Goal: Information Seeking & Learning: Learn about a topic

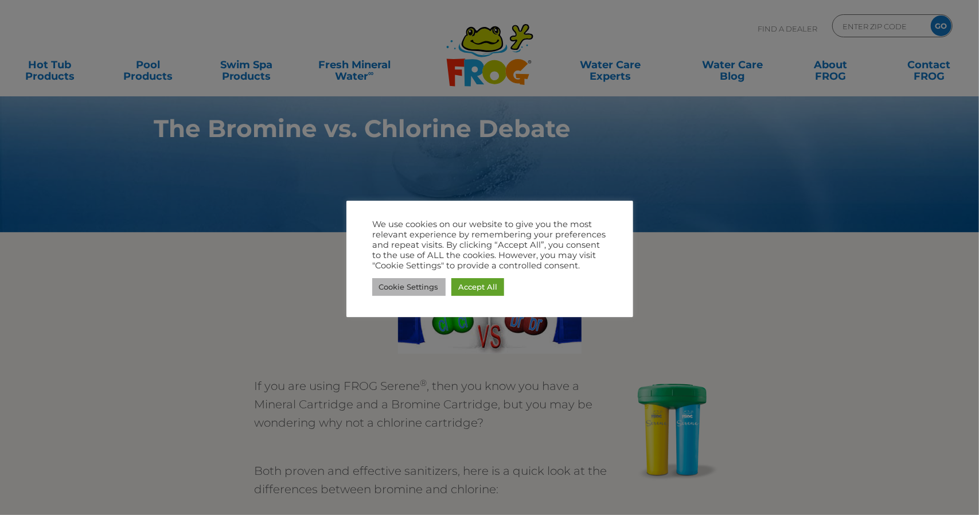
click at [424, 291] on link "Cookie Settings" at bounding box center [408, 287] width 73 height 18
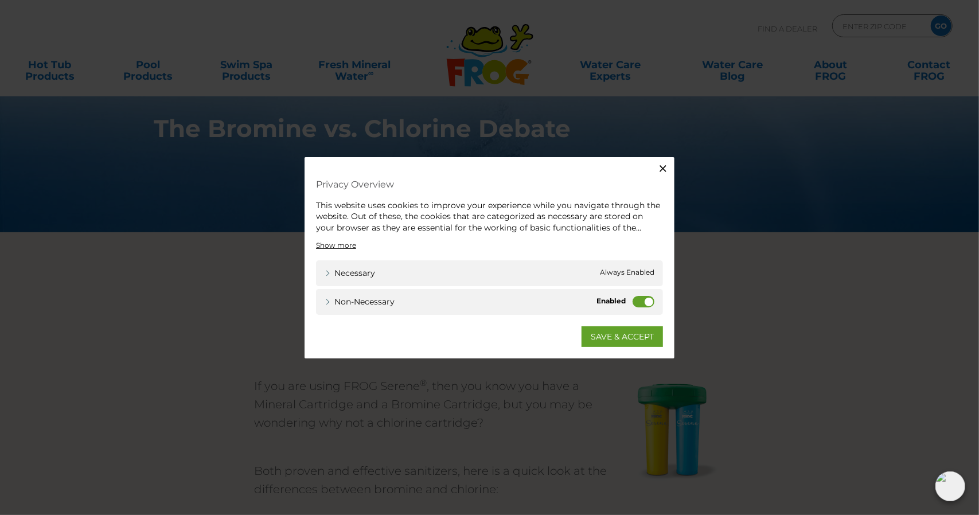
click at [641, 300] on label "Non-necessary" at bounding box center [644, 301] width 22 height 11
click at [0, 0] on input "Non-necessary" at bounding box center [0, 0] width 0 height 0
click at [647, 334] on link "SAVE & ACCEPT" at bounding box center [621, 336] width 81 height 21
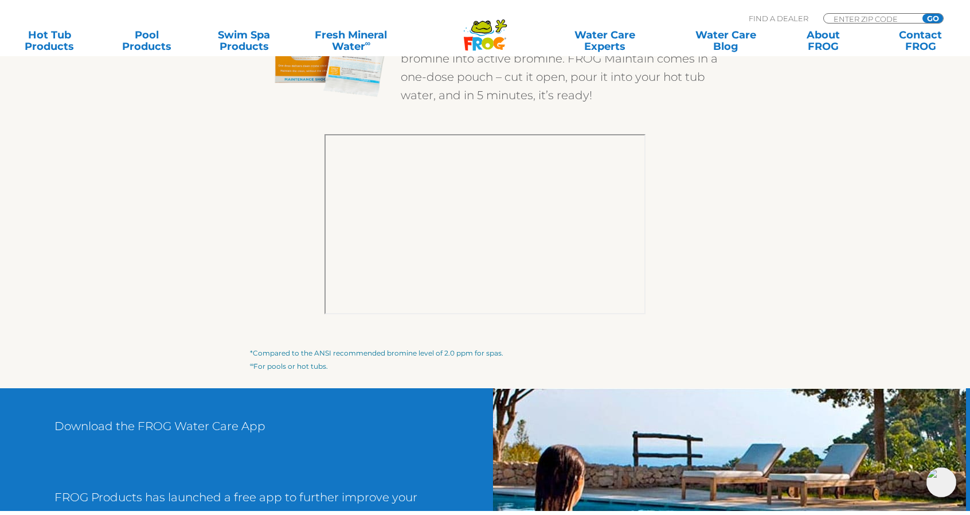
scroll to position [1769, 0]
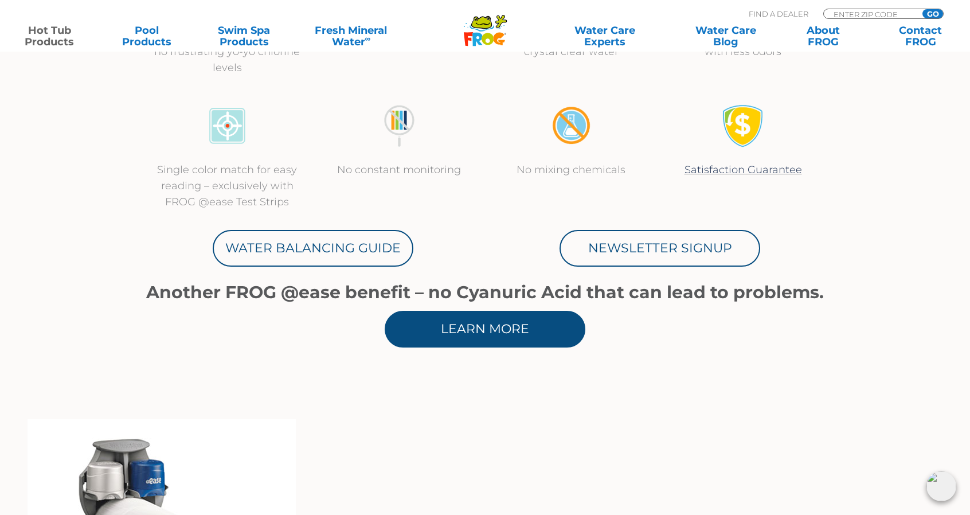
scroll to position [516, 0]
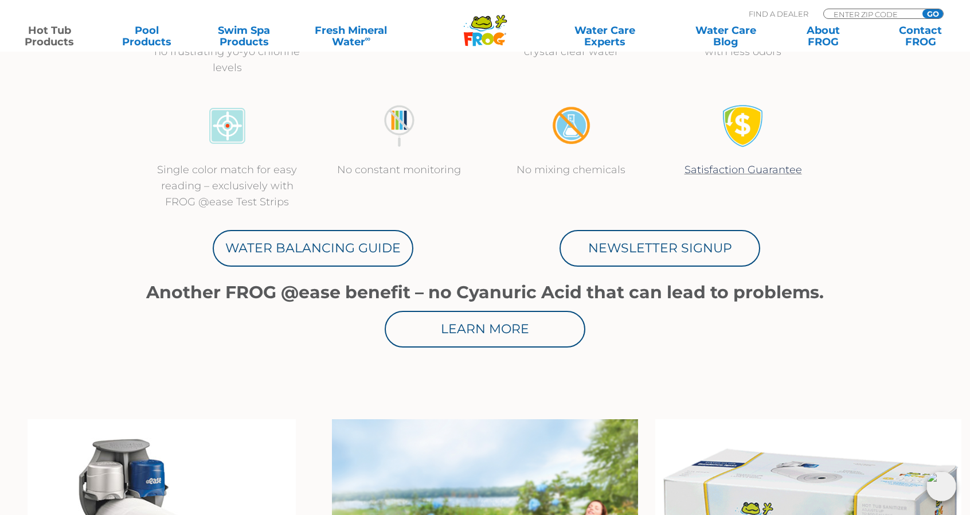
drag, startPoint x: 401, startPoint y: 313, endPoint x: 399, endPoint y: 307, distance: 6.5
